Goal: Participate in discussion

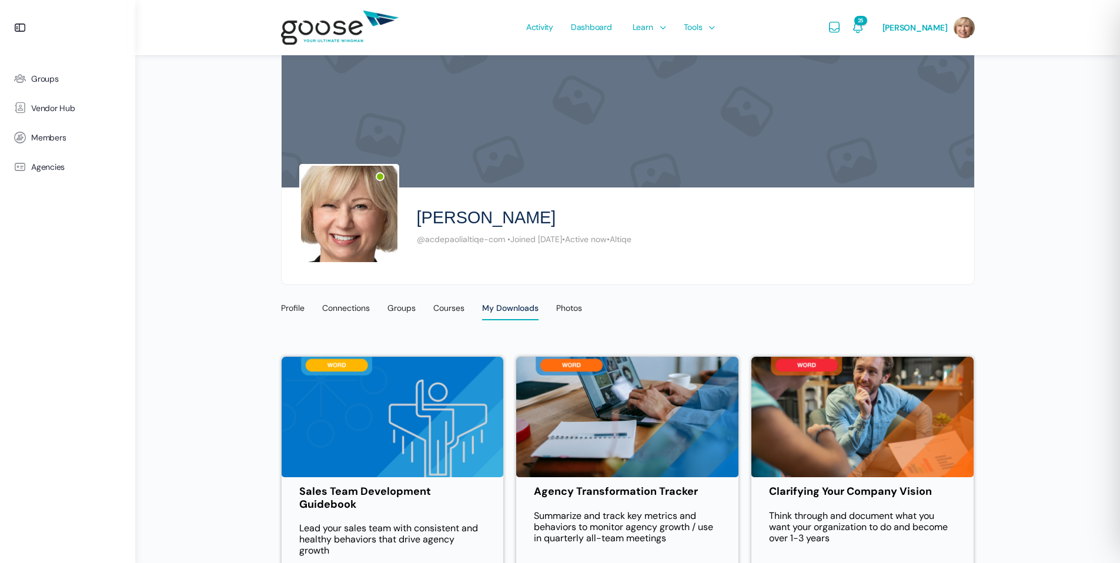
scroll to position [1137, 0]
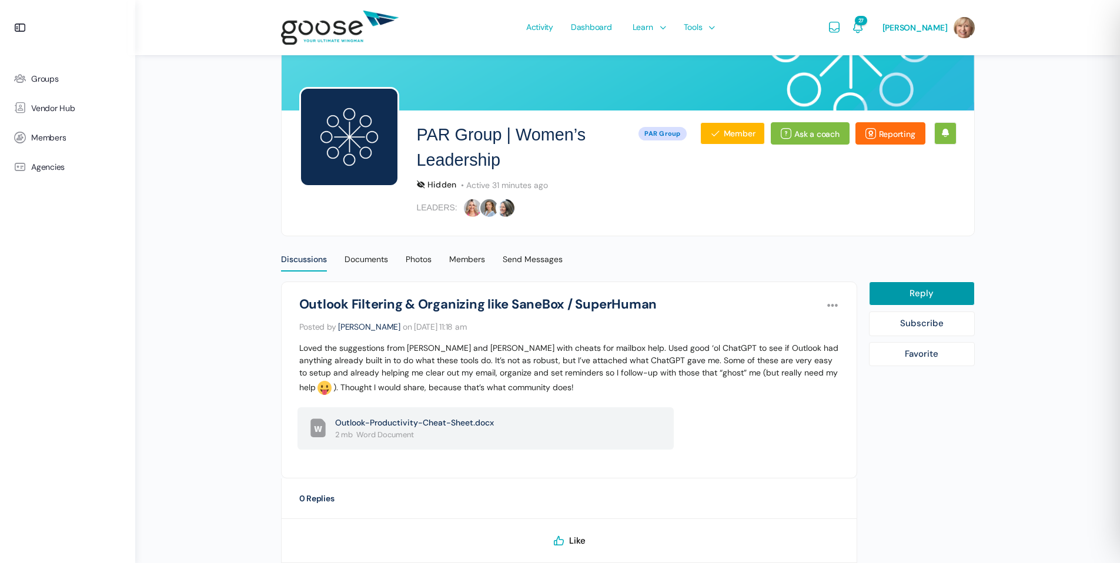
scroll to position [158, 0]
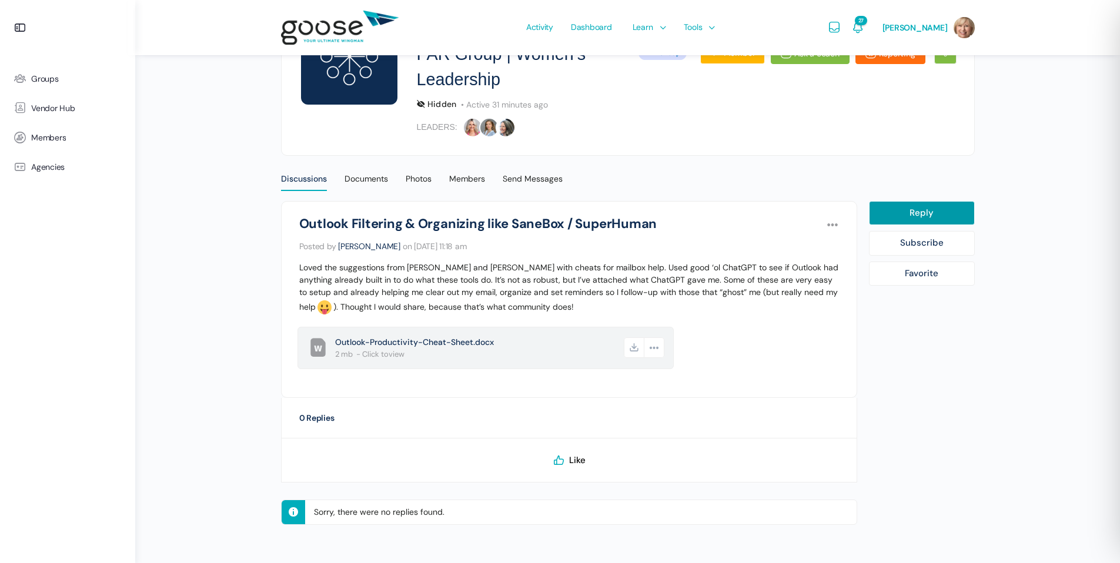
click at [456, 346] on span "Outlook-Productivity-Cheat-Sheet.docx" at bounding box center [478, 342] width 287 height 12
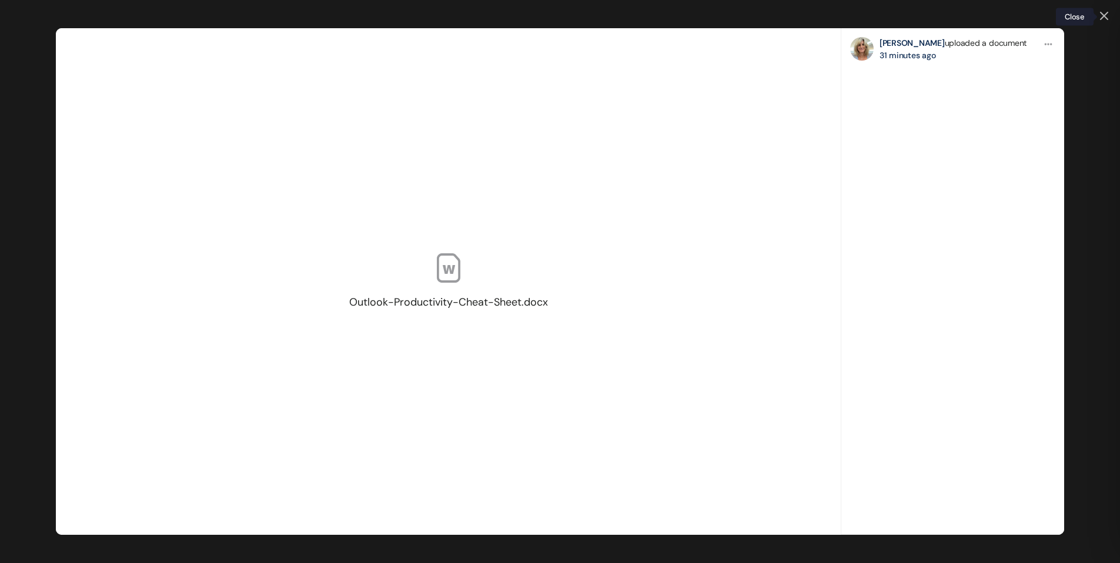
click at [1104, 16] on icon at bounding box center [1104, 15] width 7 height 7
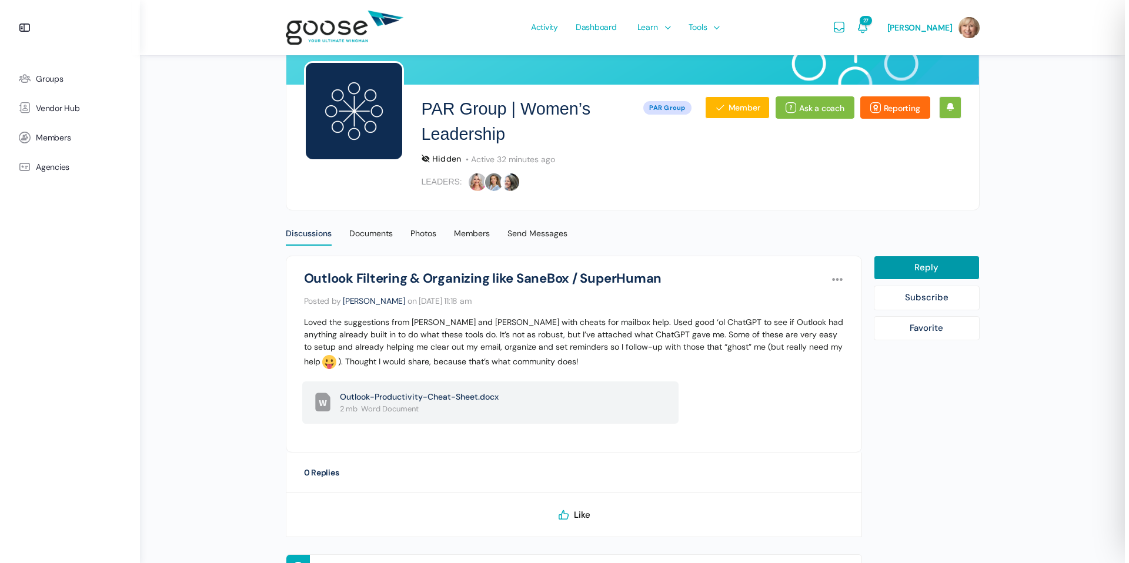
scroll to position [158, 0]
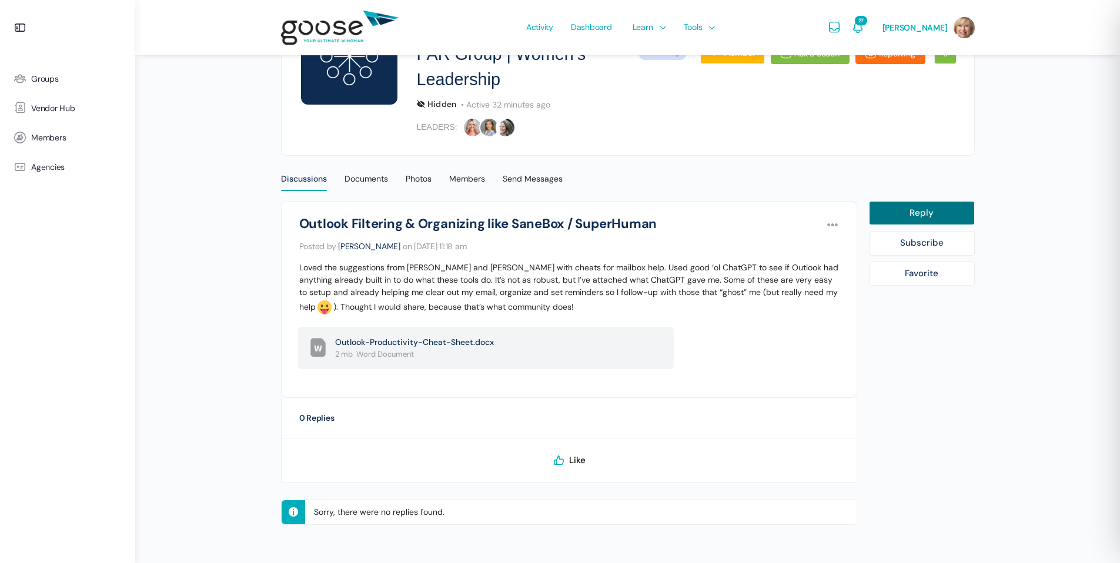
click at [927, 211] on link "Reply" at bounding box center [922, 213] width 106 height 25
select select
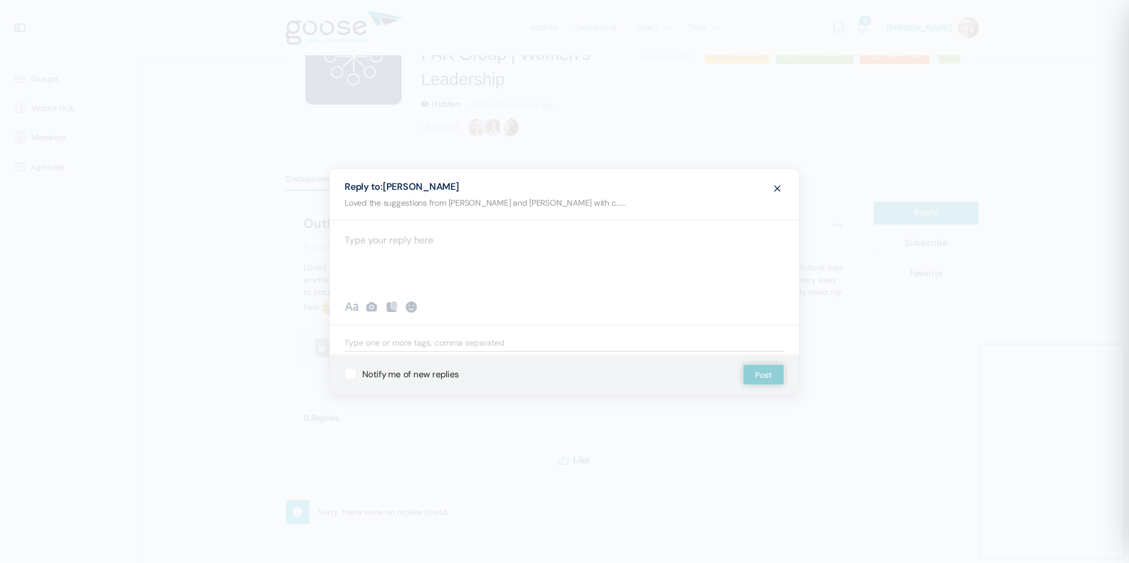
click at [499, 244] on div at bounding box center [564, 254] width 469 height 71
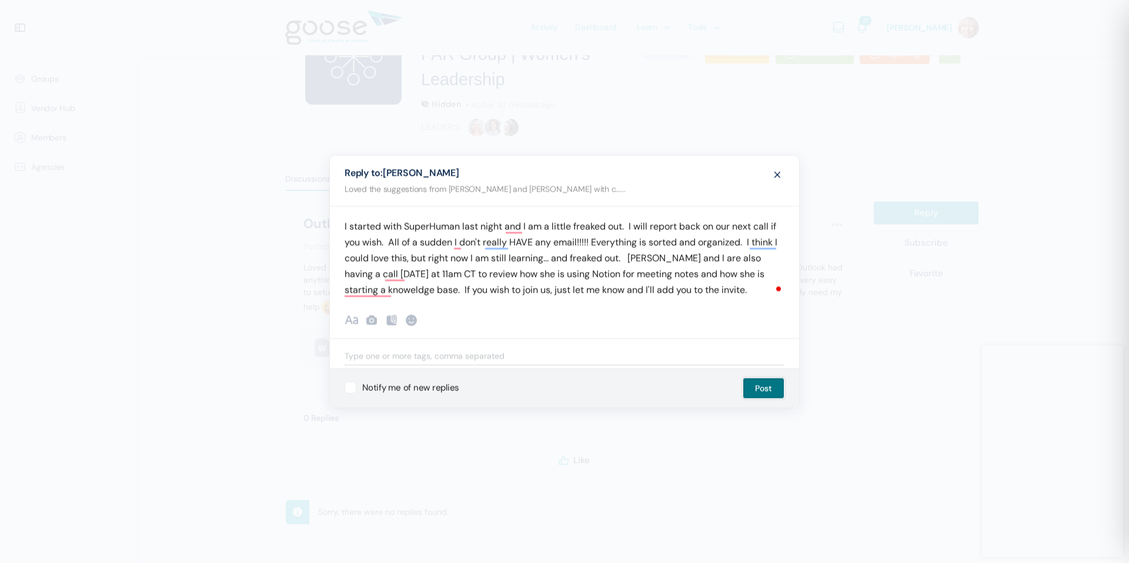
click at [773, 392] on button "Post" at bounding box center [764, 388] width 42 height 21
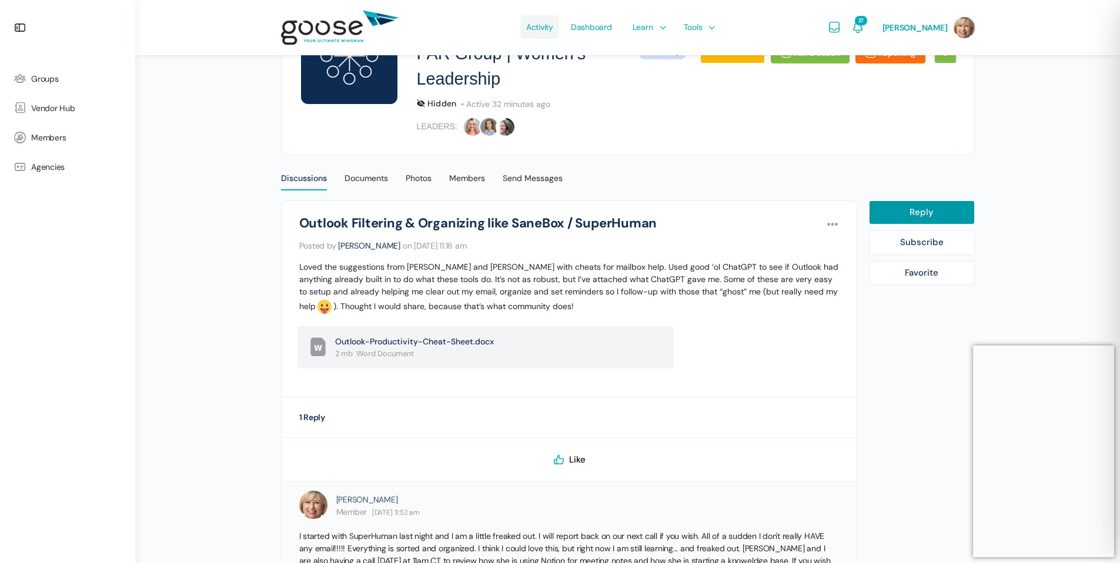
scroll to position [256, 0]
